Goal: Task Accomplishment & Management: Complete application form

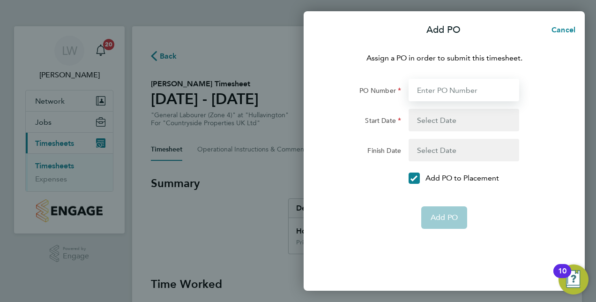
type input "P"
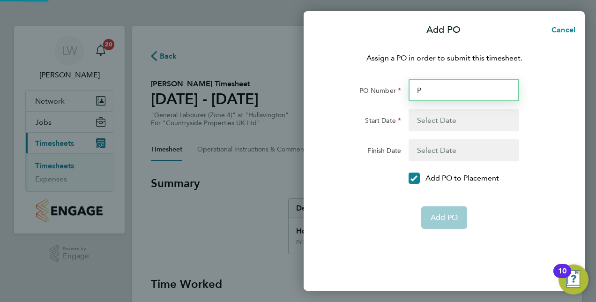
type input "[DATE]"
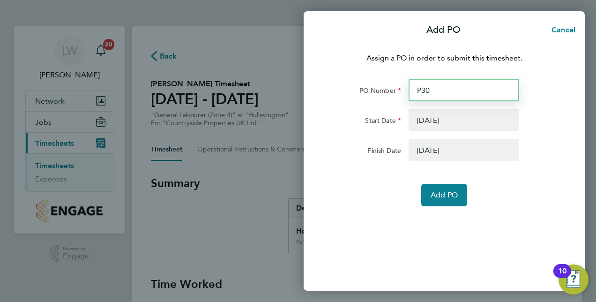
type input "P300"
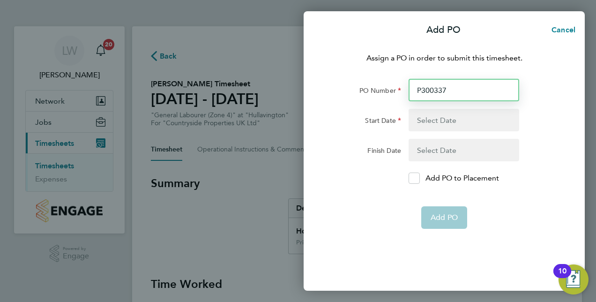
type input "P300337"
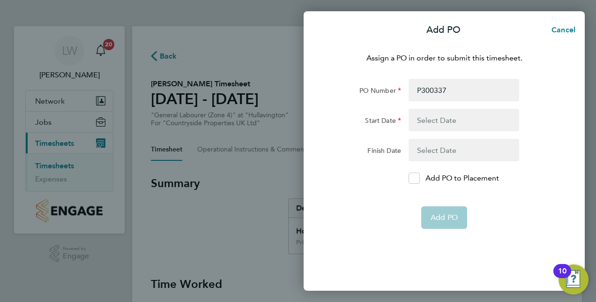
click at [422, 126] on button "button" at bounding box center [463, 120] width 111 height 22
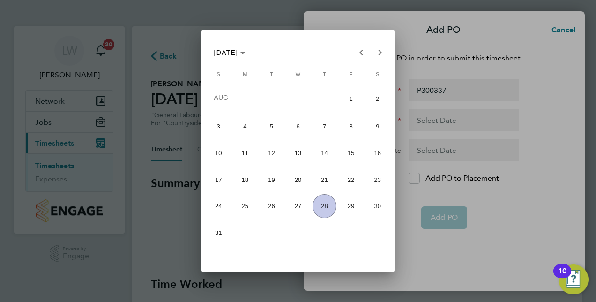
click at [250, 155] on span "11" at bounding box center [245, 153] width 24 height 24
type input "[DATE]"
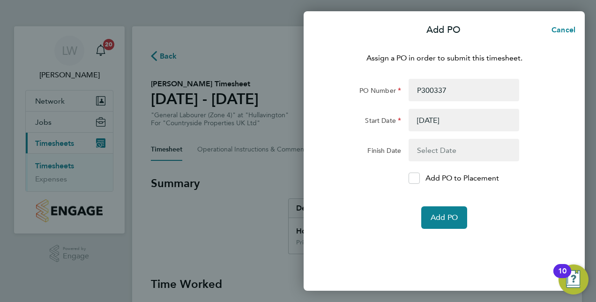
click at [466, 148] on button "button" at bounding box center [463, 150] width 111 height 22
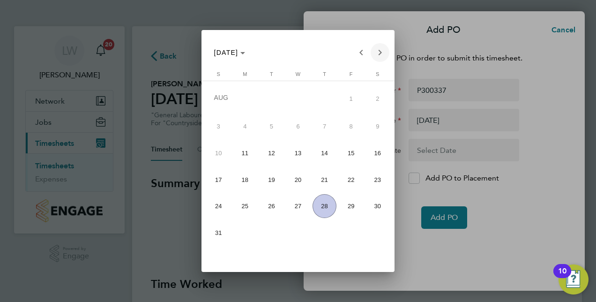
click at [378, 59] on span "Next month" at bounding box center [379, 52] width 19 height 19
drag, startPoint x: 349, startPoint y: 201, endPoint x: 347, endPoint y: 210, distance: 9.2
click at [347, 210] on span "31" at bounding box center [351, 206] width 24 height 24
type input "[DATE]"
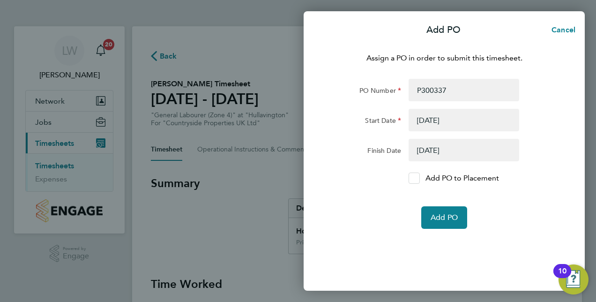
click at [417, 178] on icon at bounding box center [413, 178] width 7 height 6
click at [417, 178] on input "Add PO to Placement" at bounding box center [417, 178] width 0 height 0
click at [442, 214] on span "Add PO" at bounding box center [443, 217] width 27 height 9
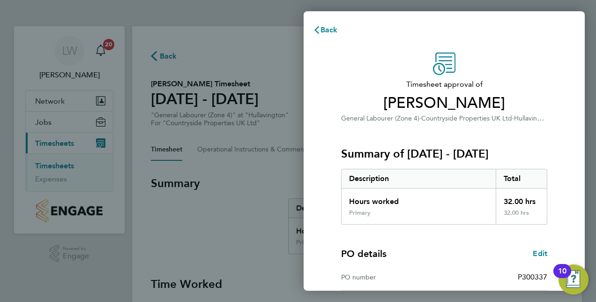
click at [542, 151] on h3 "Summary of [DATE] - [DATE]" at bounding box center [444, 153] width 206 height 15
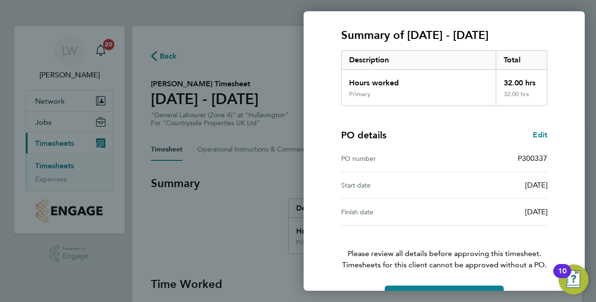
scroll to position [146, 0]
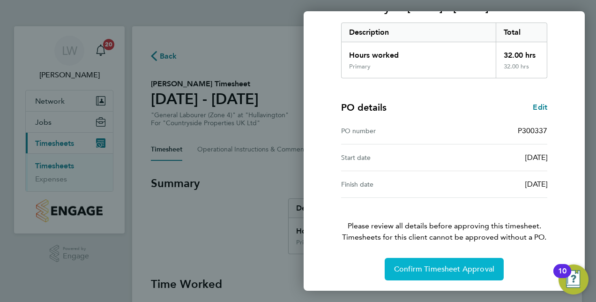
click at [479, 264] on span "Confirm Timesheet Approval" at bounding box center [444, 268] width 100 height 9
